Goal: Navigation & Orientation: Find specific page/section

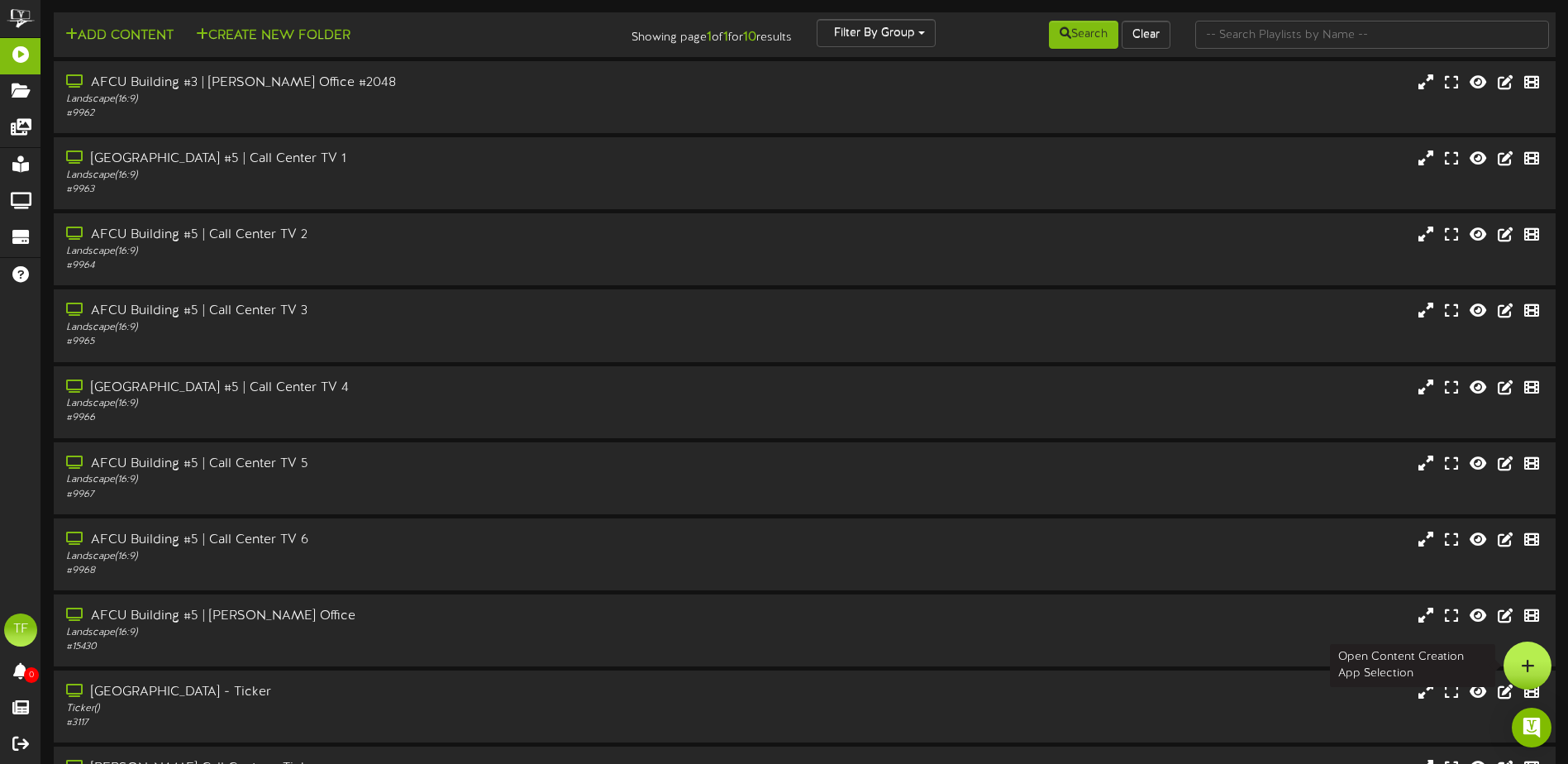
click at [1549, 670] on div at bounding box center [1528, 665] width 48 height 48
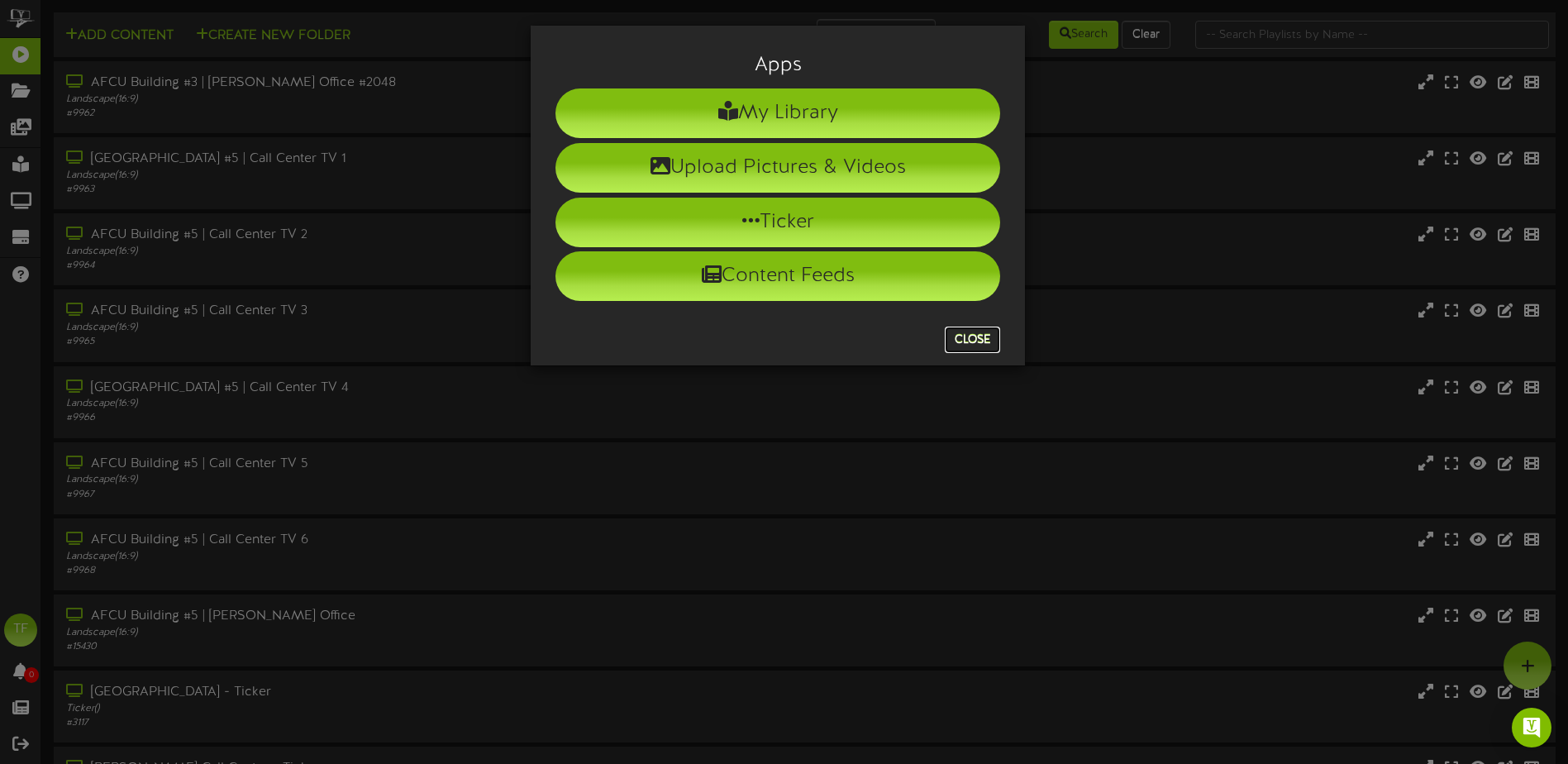
click at [954, 341] on button "Close" at bounding box center [972, 339] width 55 height 26
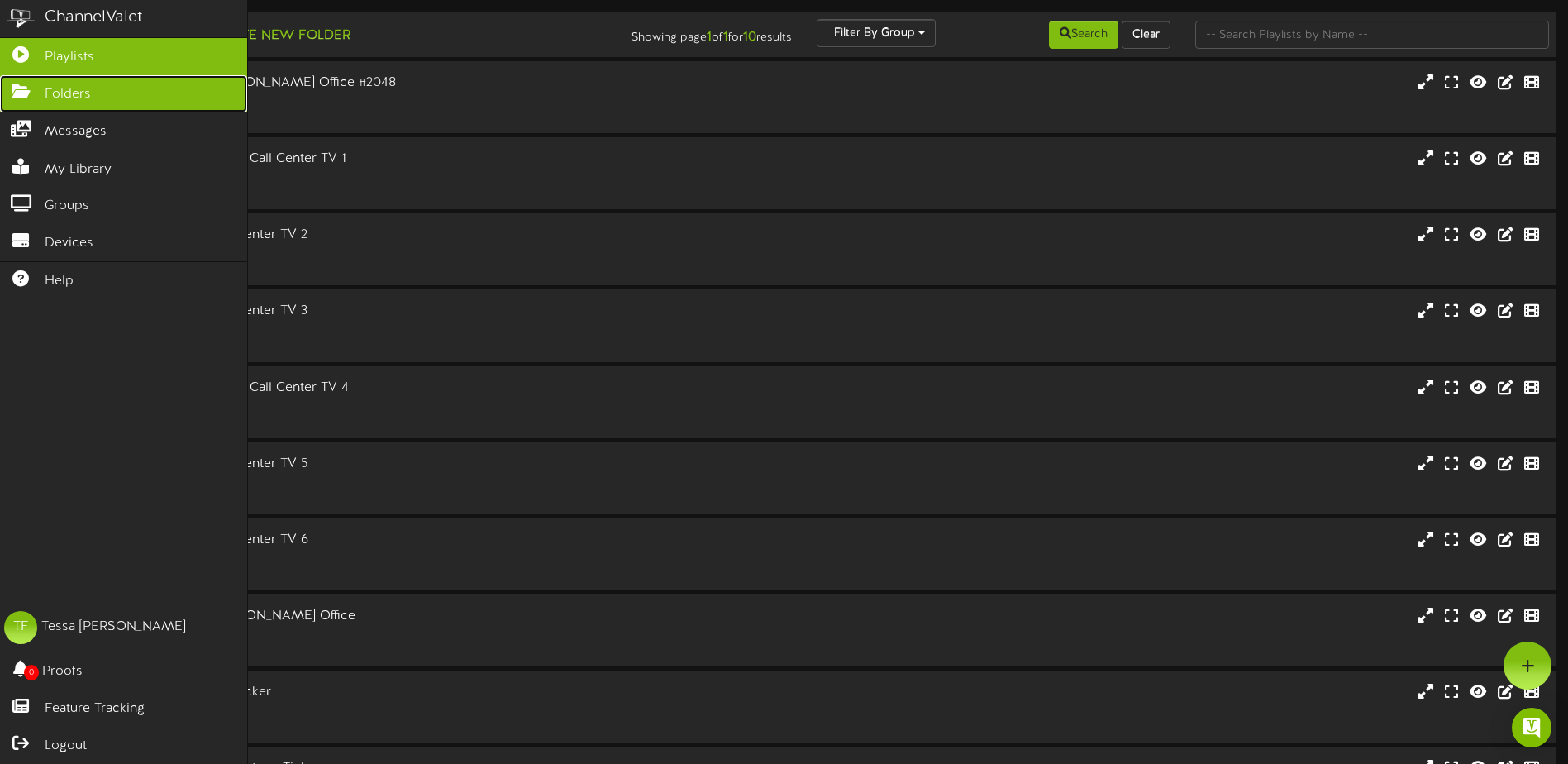
click at [86, 93] on span "Folders" at bounding box center [68, 94] width 46 height 19
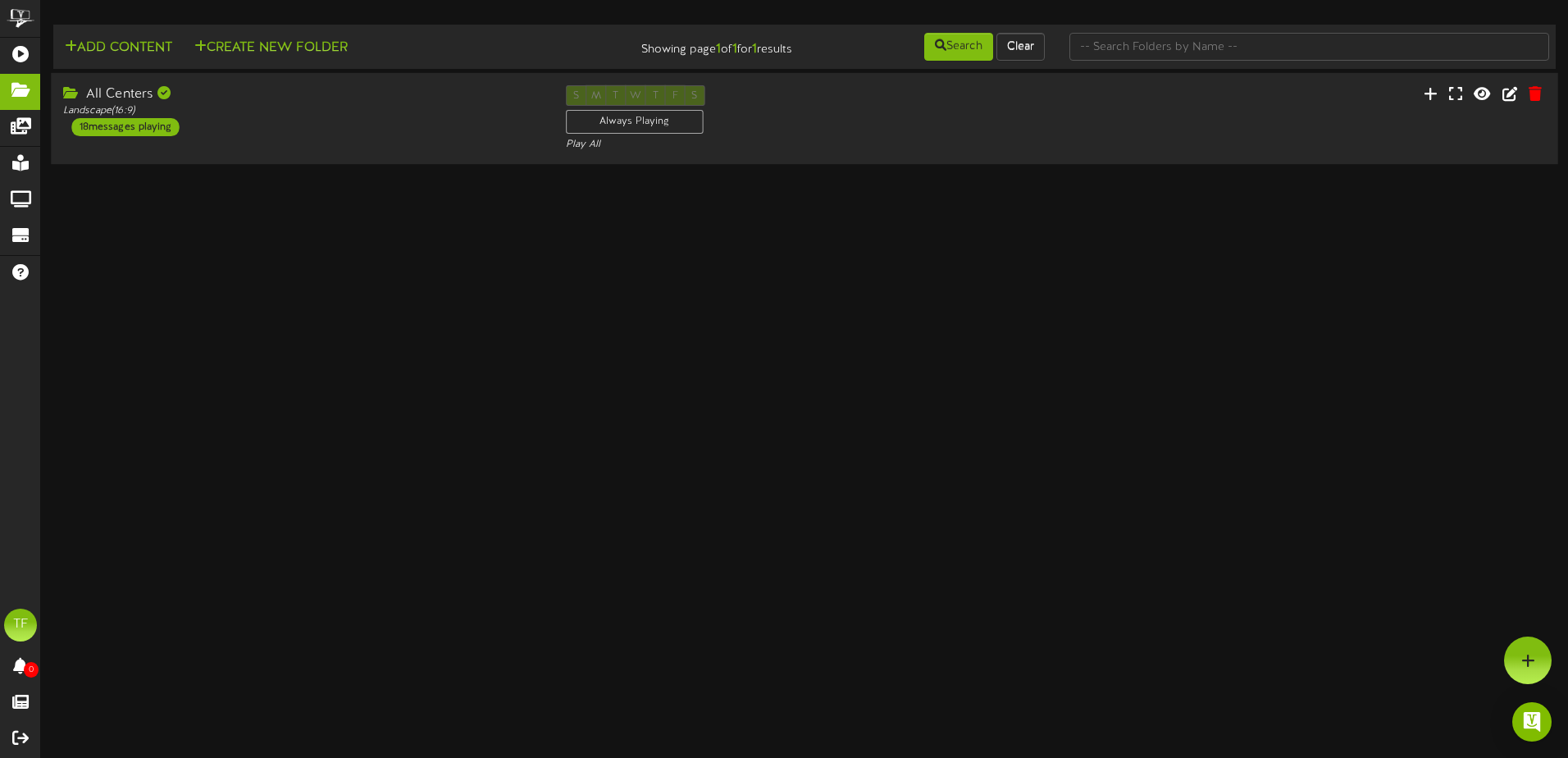
click at [370, 128] on div "All Centers Landscape ( 16:9 ) 18 messages playing" at bounding box center [302, 110] width 502 height 51
